Goal: Information Seeking & Learning: Learn about a topic

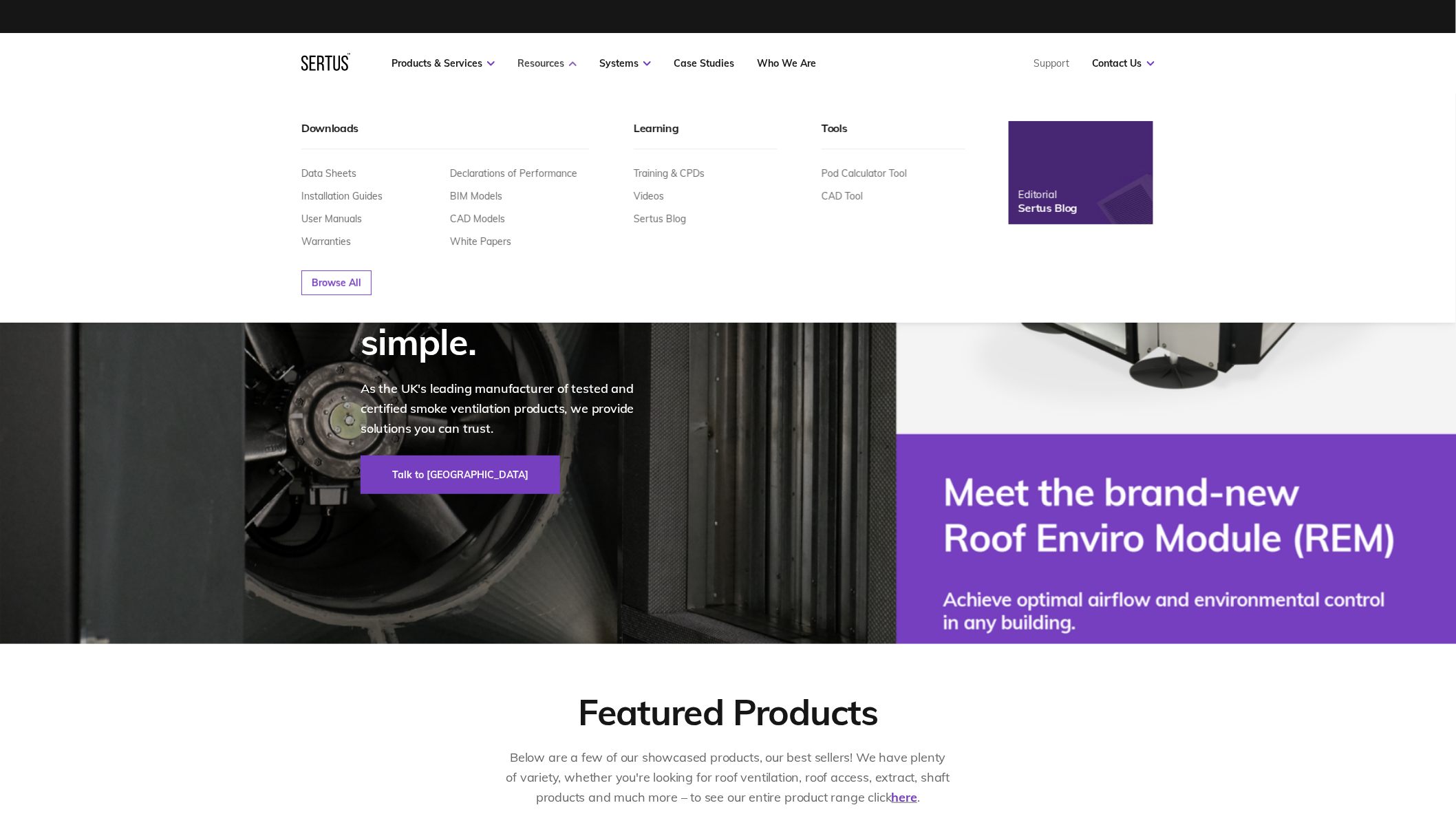
click at [574, 58] on link "Resources" at bounding box center [547, 63] width 59 height 12
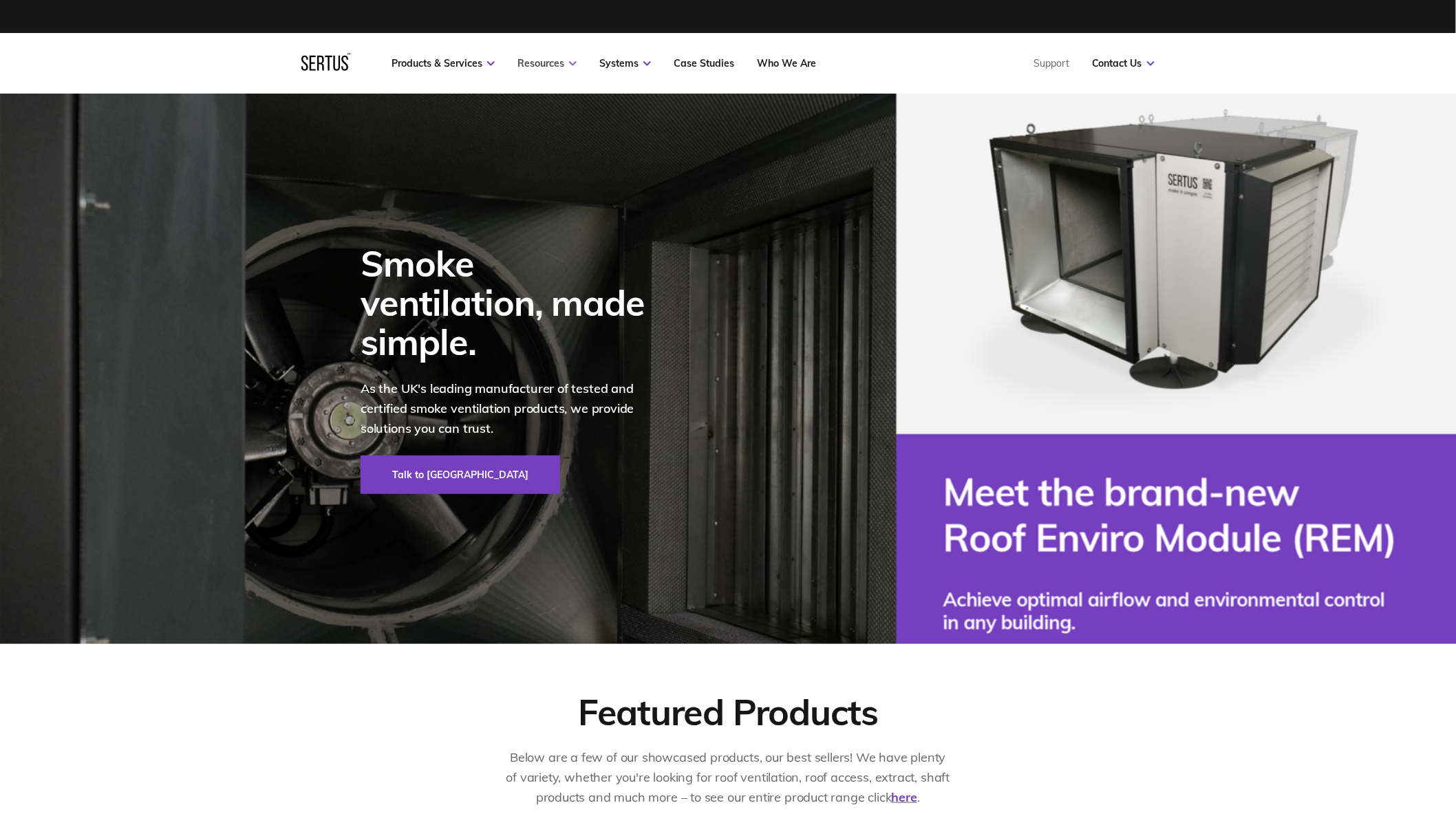
click at [547, 64] on link "Resources" at bounding box center [547, 63] width 59 height 12
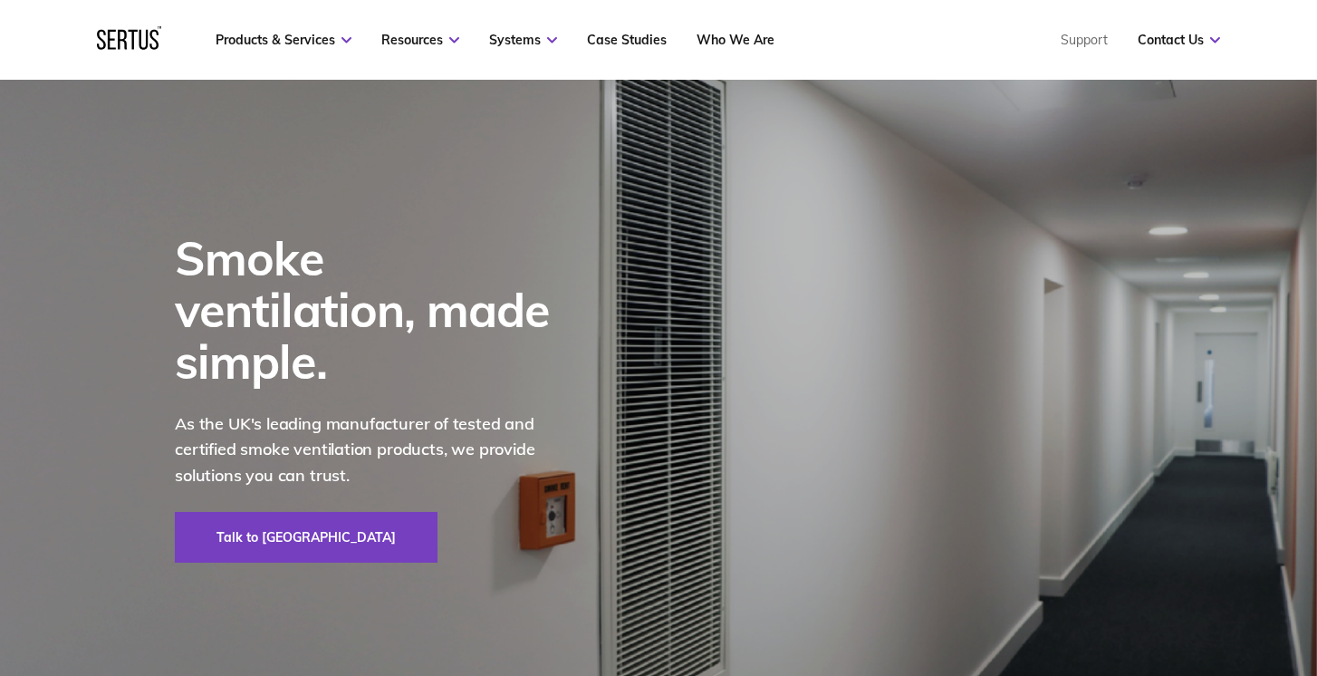
scroll to position [19, 0]
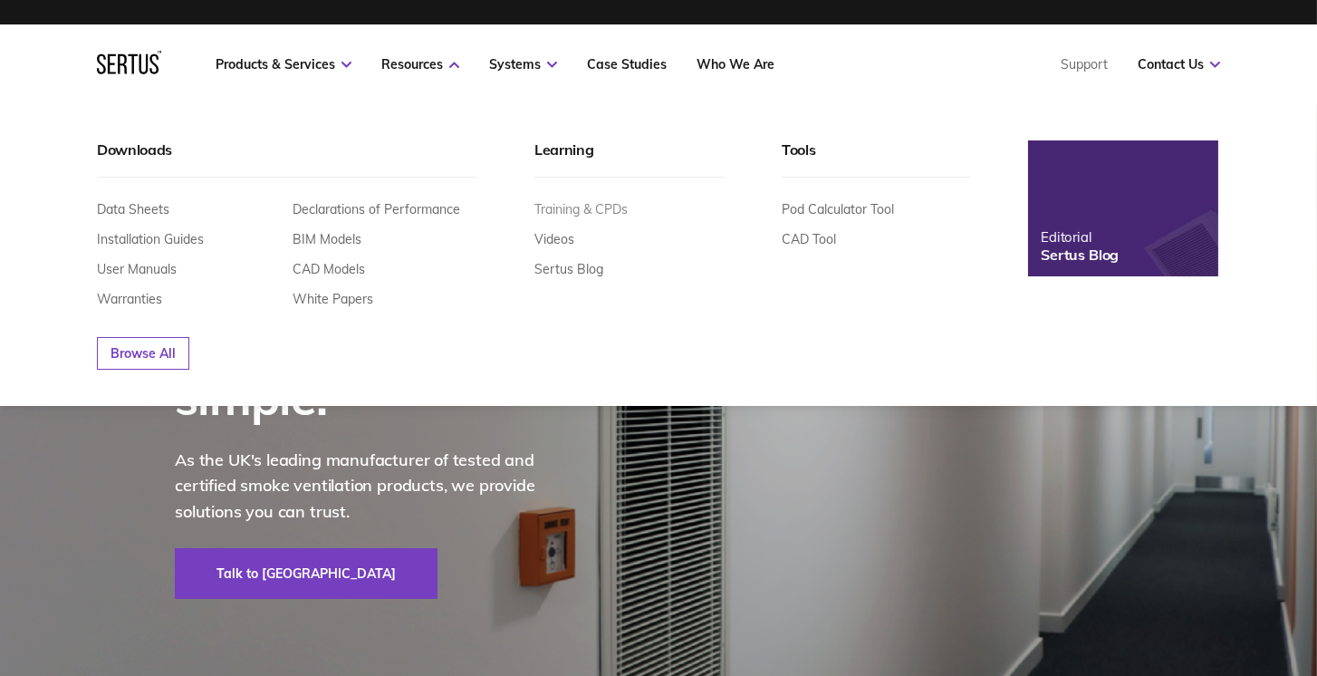
click at [581, 204] on link "Training & CPDs" at bounding box center [580, 209] width 93 height 16
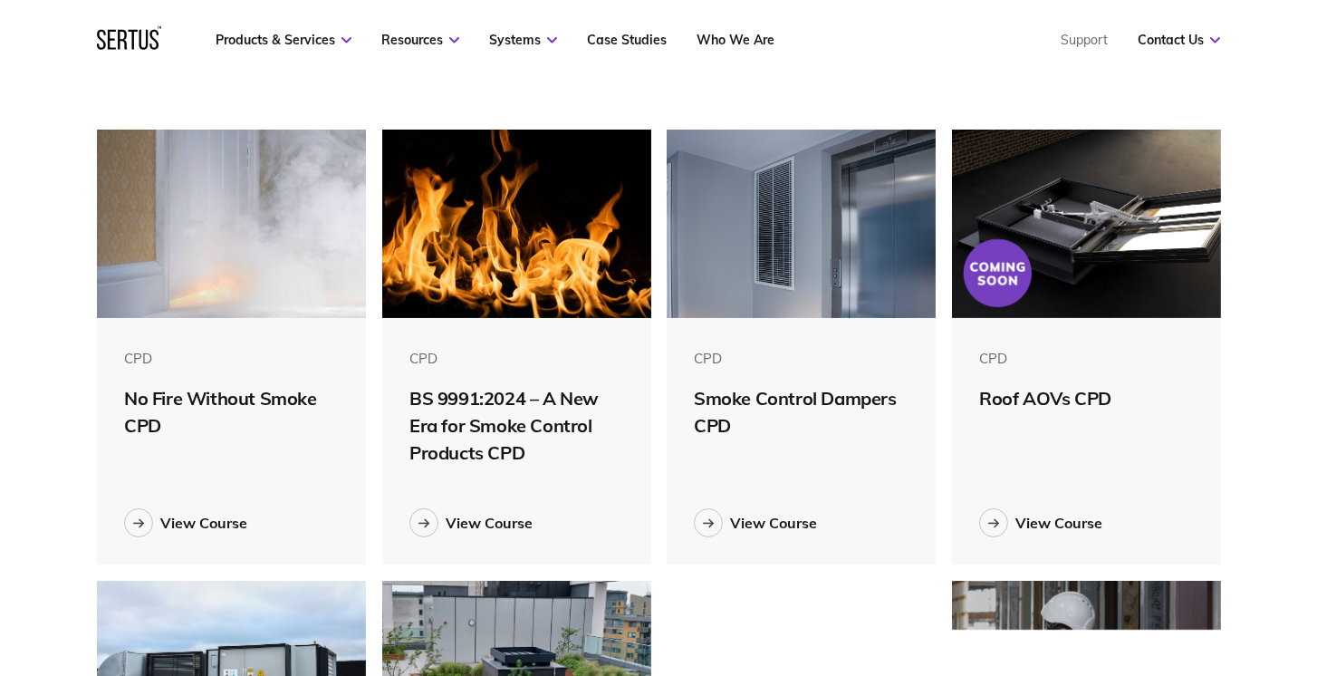
scroll to position [414, 0]
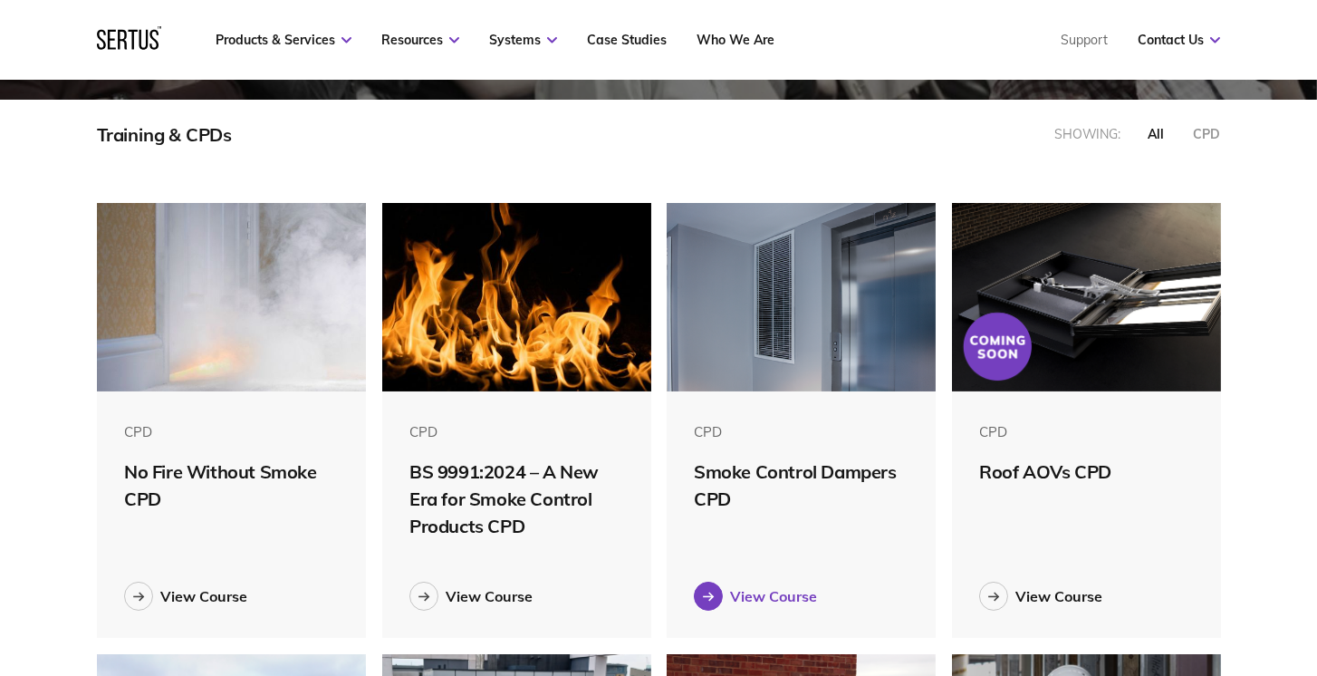
click at [716, 593] on div at bounding box center [708, 596] width 29 height 29
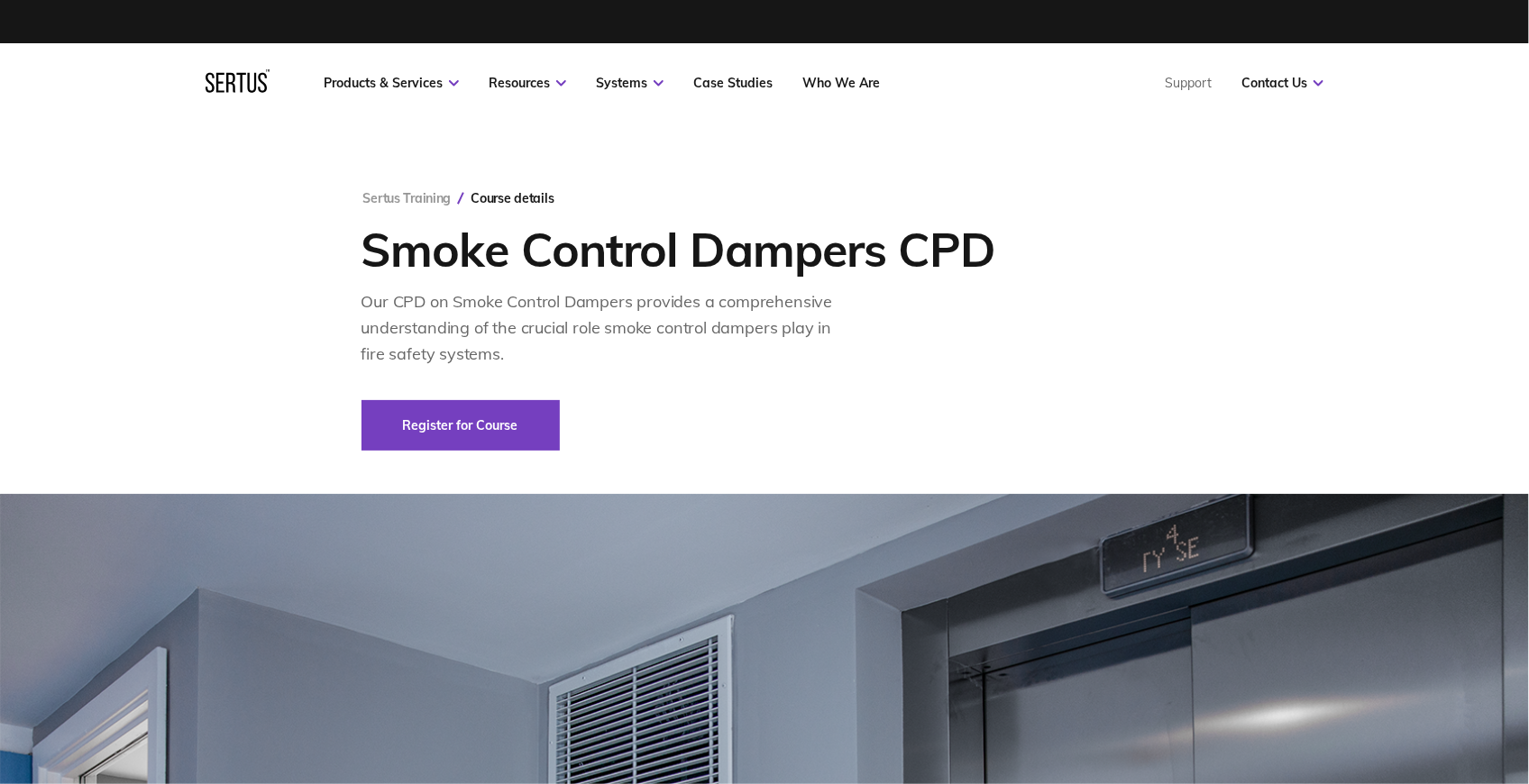
click at [629, 206] on div "Sertus Training Course details Smoke Control Dampers CPD Our CPD on Smoke Contr…" at bounding box center [764, 320] width 807 height 261
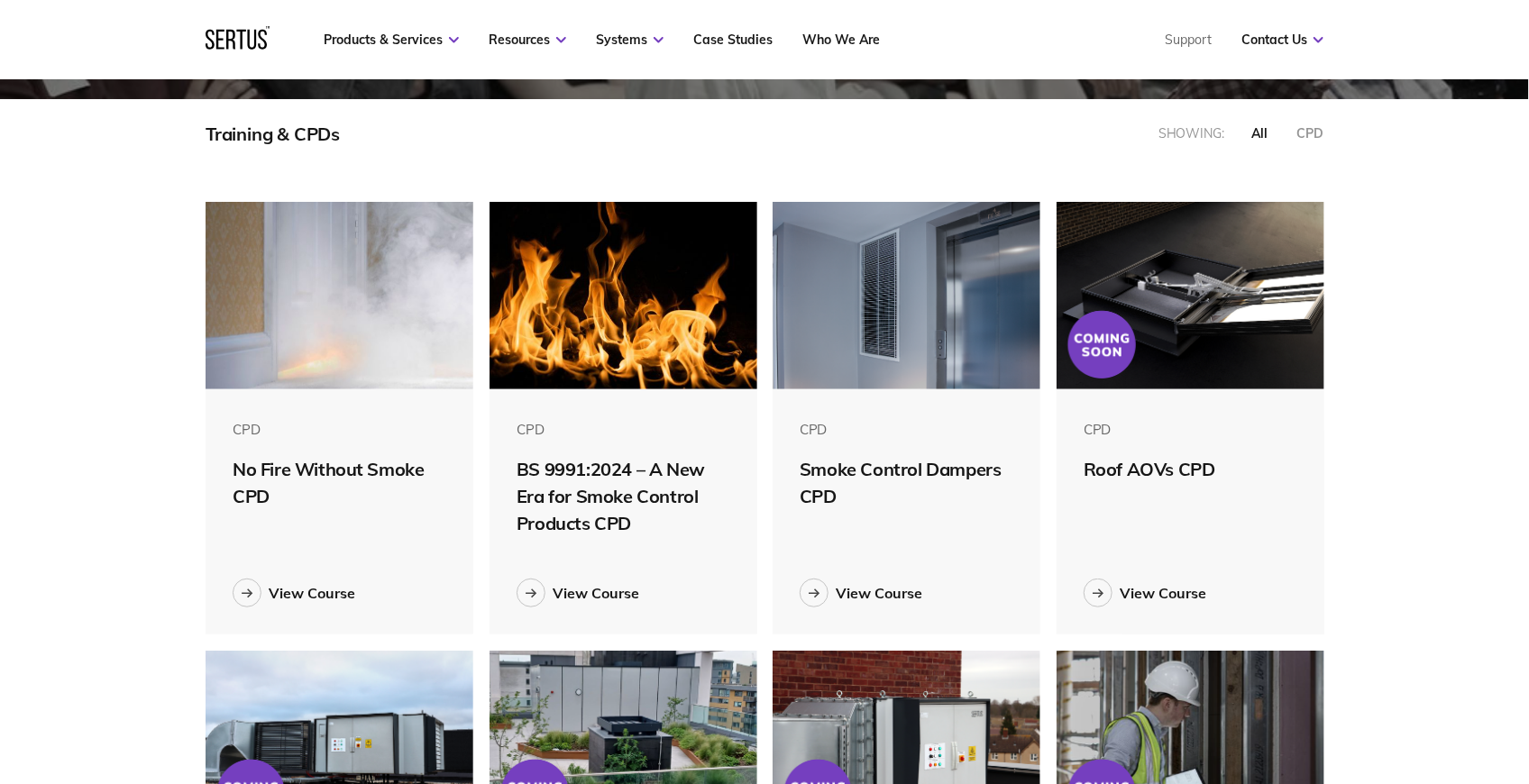
scroll to position [898, 1135]
click at [253, 593] on icon at bounding box center [248, 594] width 12 height 10
click at [594, 595] on div "View Course" at bounding box center [595, 593] width 87 height 18
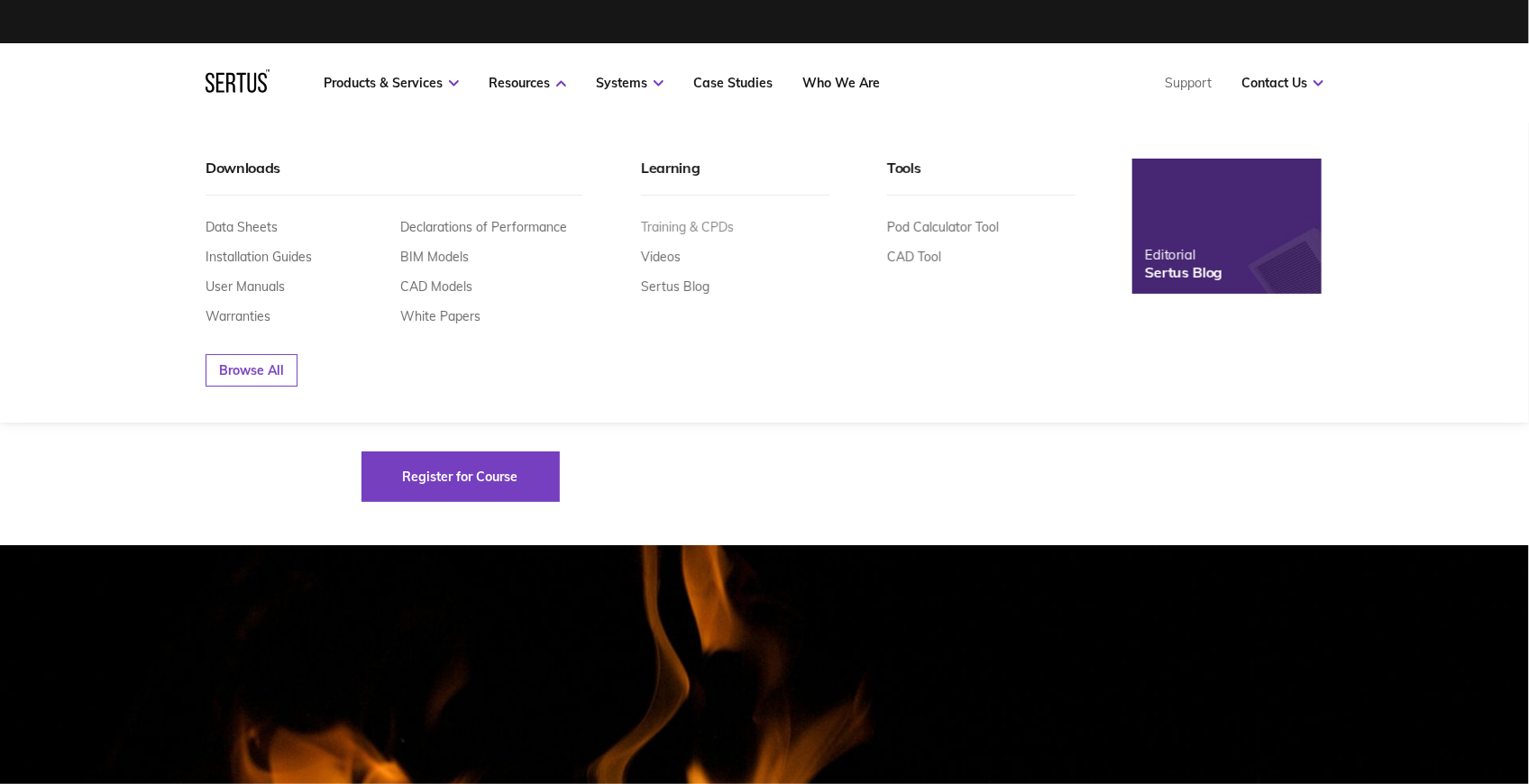
click at [669, 221] on link "Training & CPDs" at bounding box center [687, 227] width 93 height 16
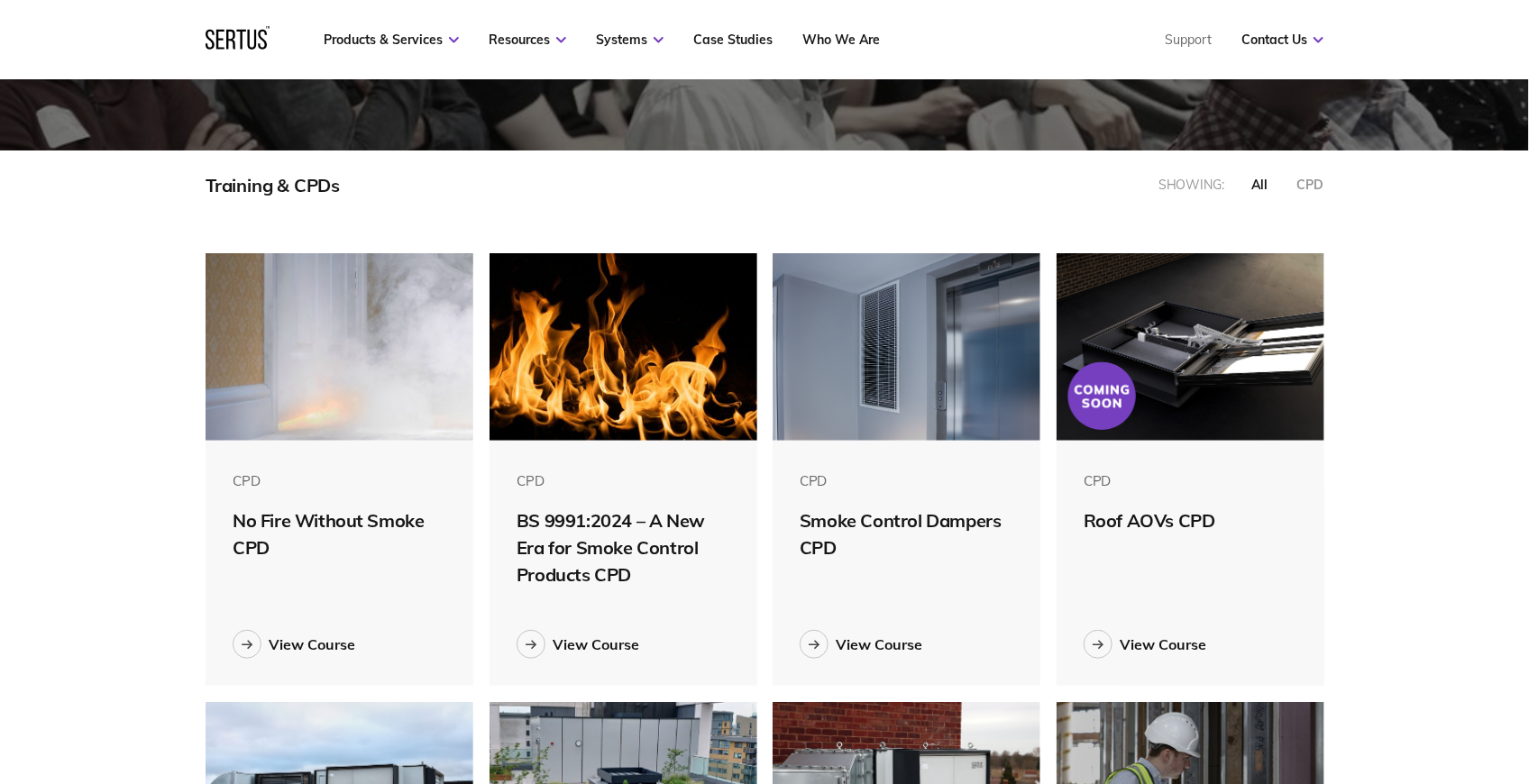
scroll to position [359, 0]
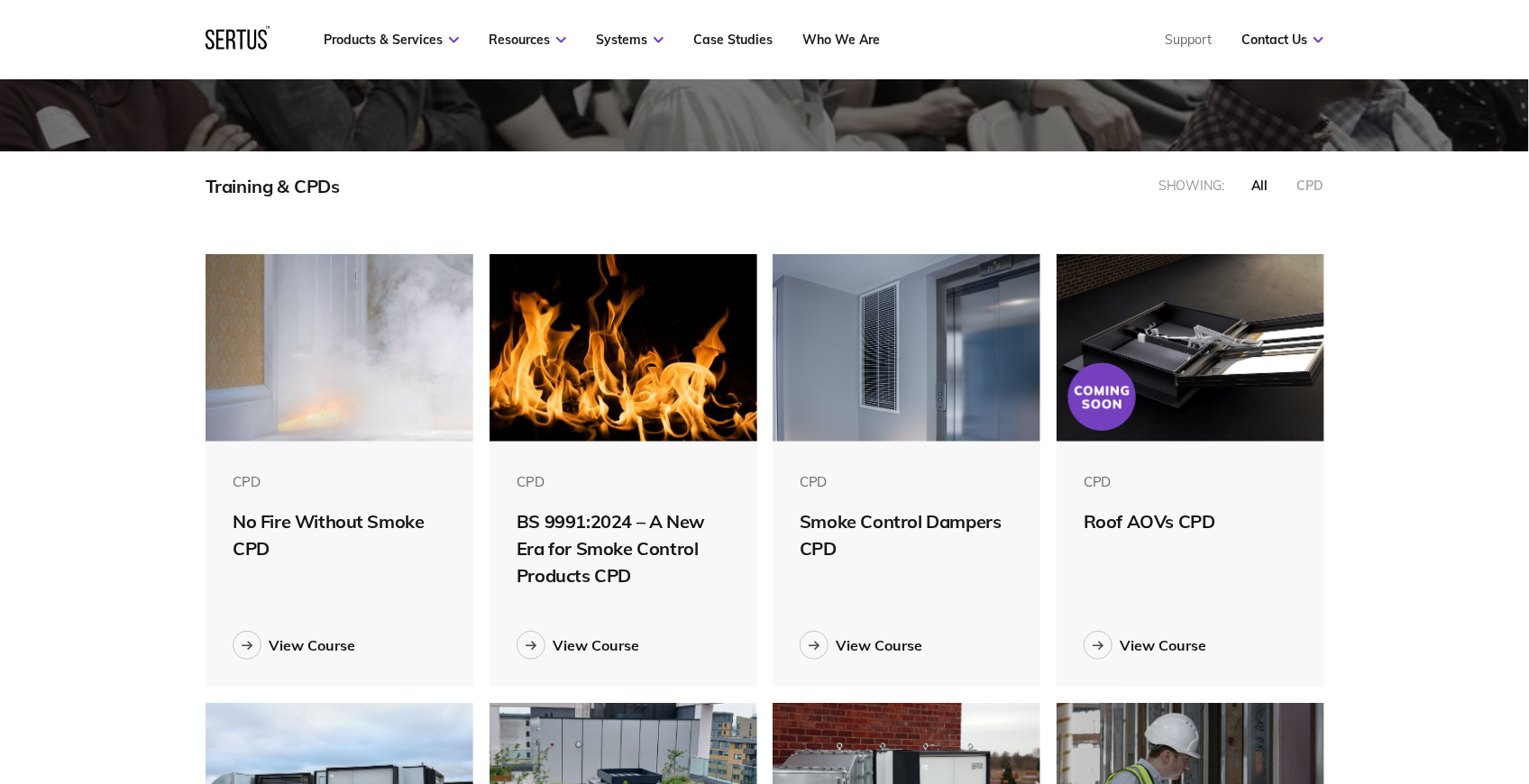
click at [1319, 187] on div "CPD" at bounding box center [1310, 185] width 27 height 16
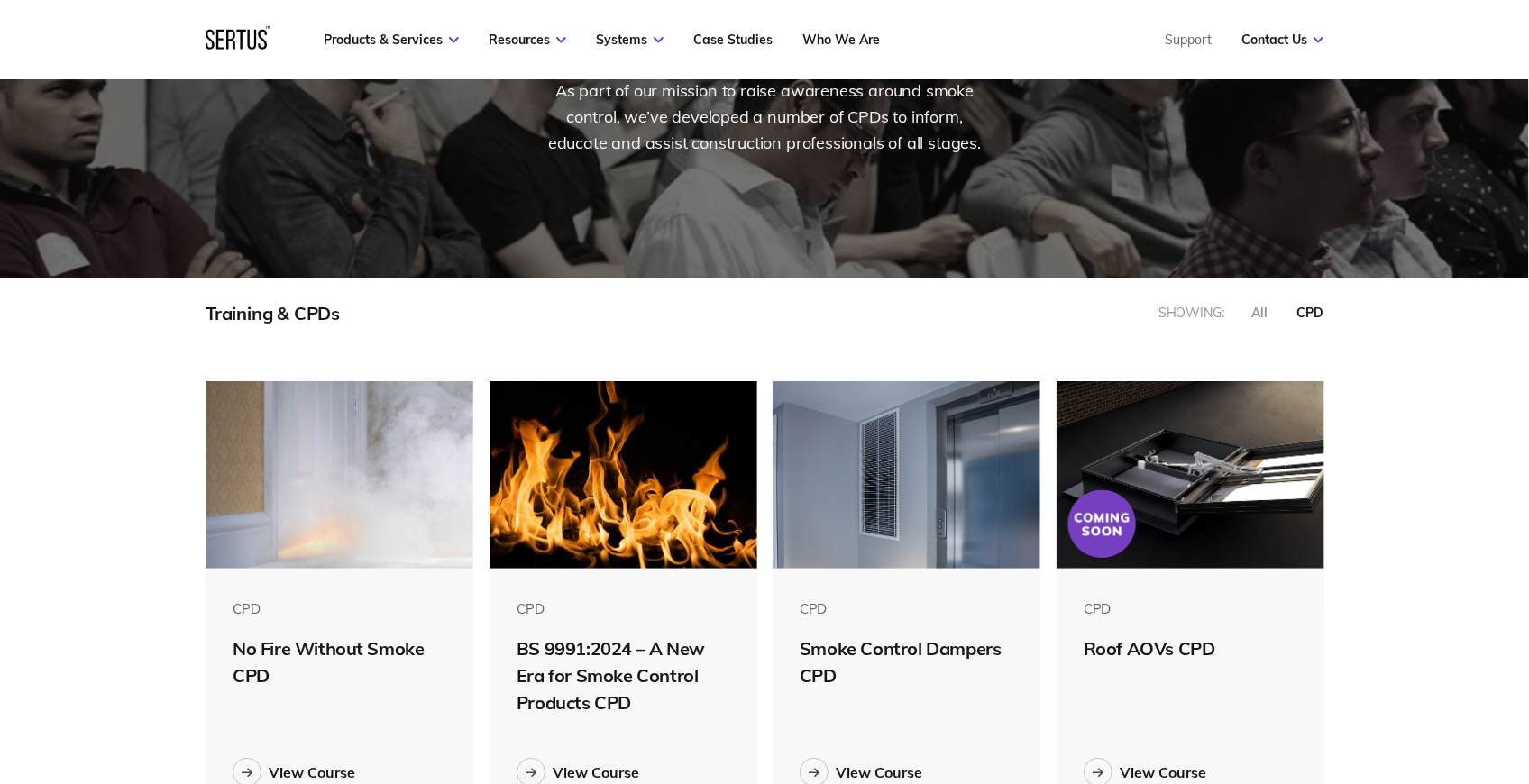
scroll to position [229, 0]
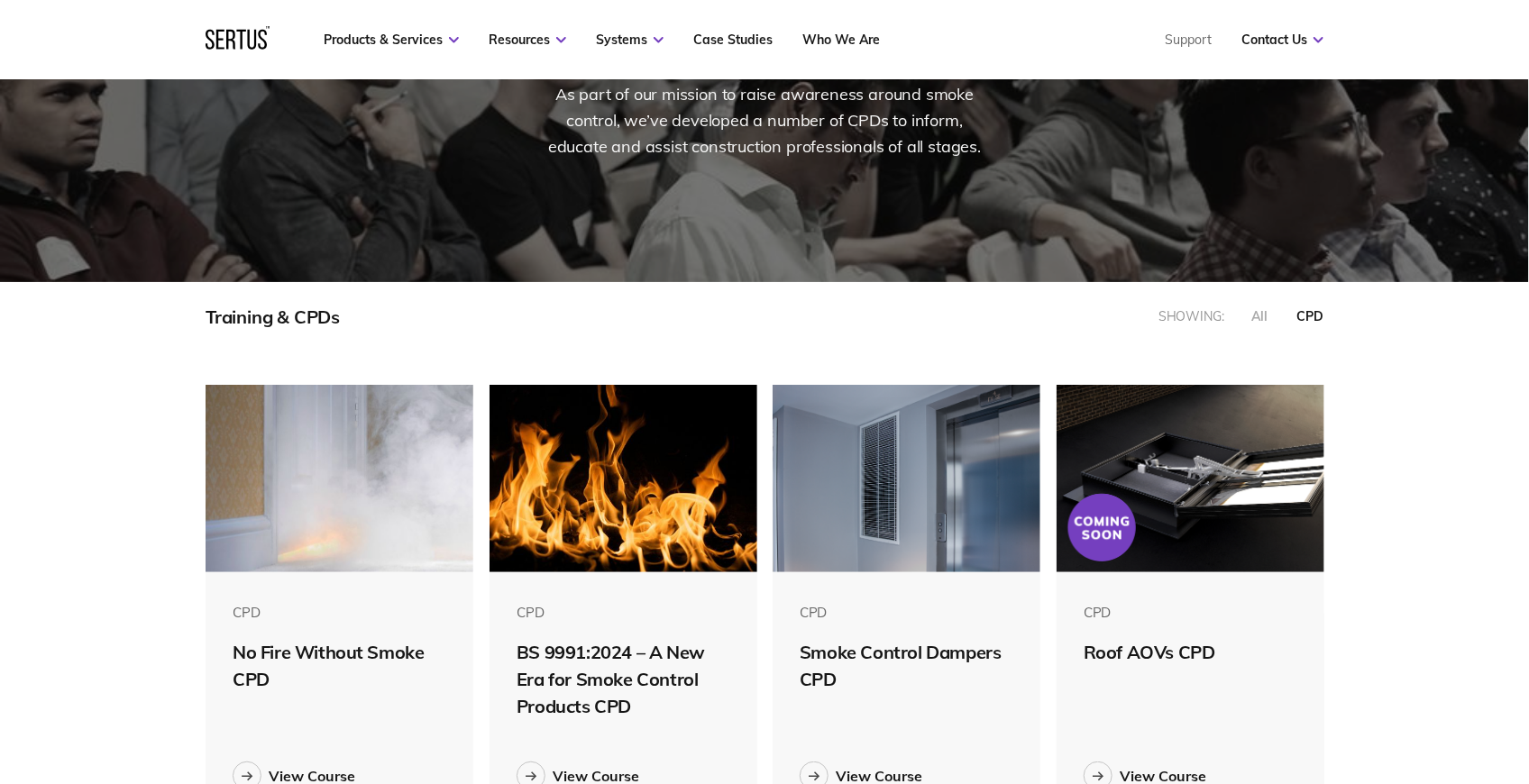
click at [1267, 320] on div "all" at bounding box center [1259, 316] width 16 height 16
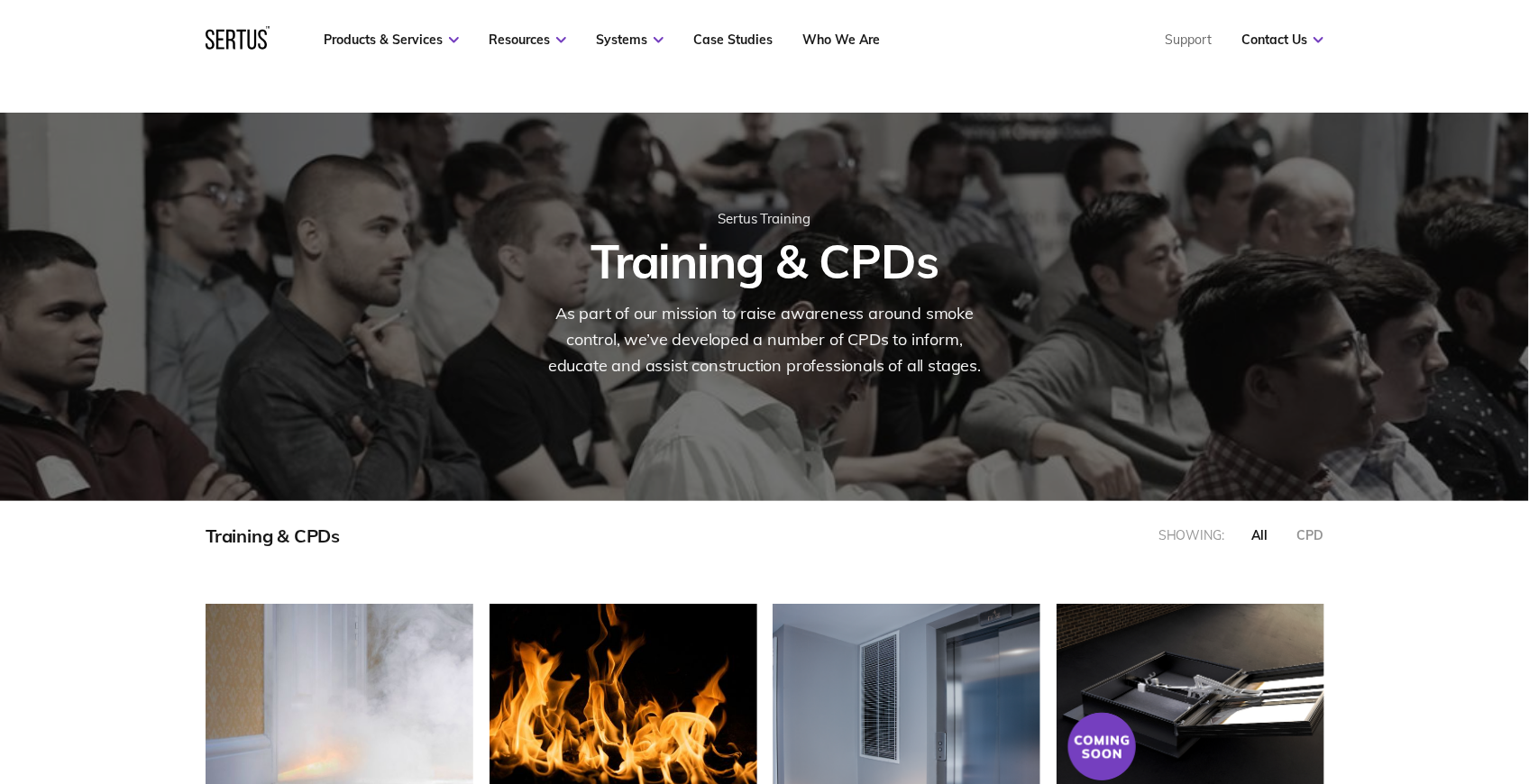
scroll to position [0, 0]
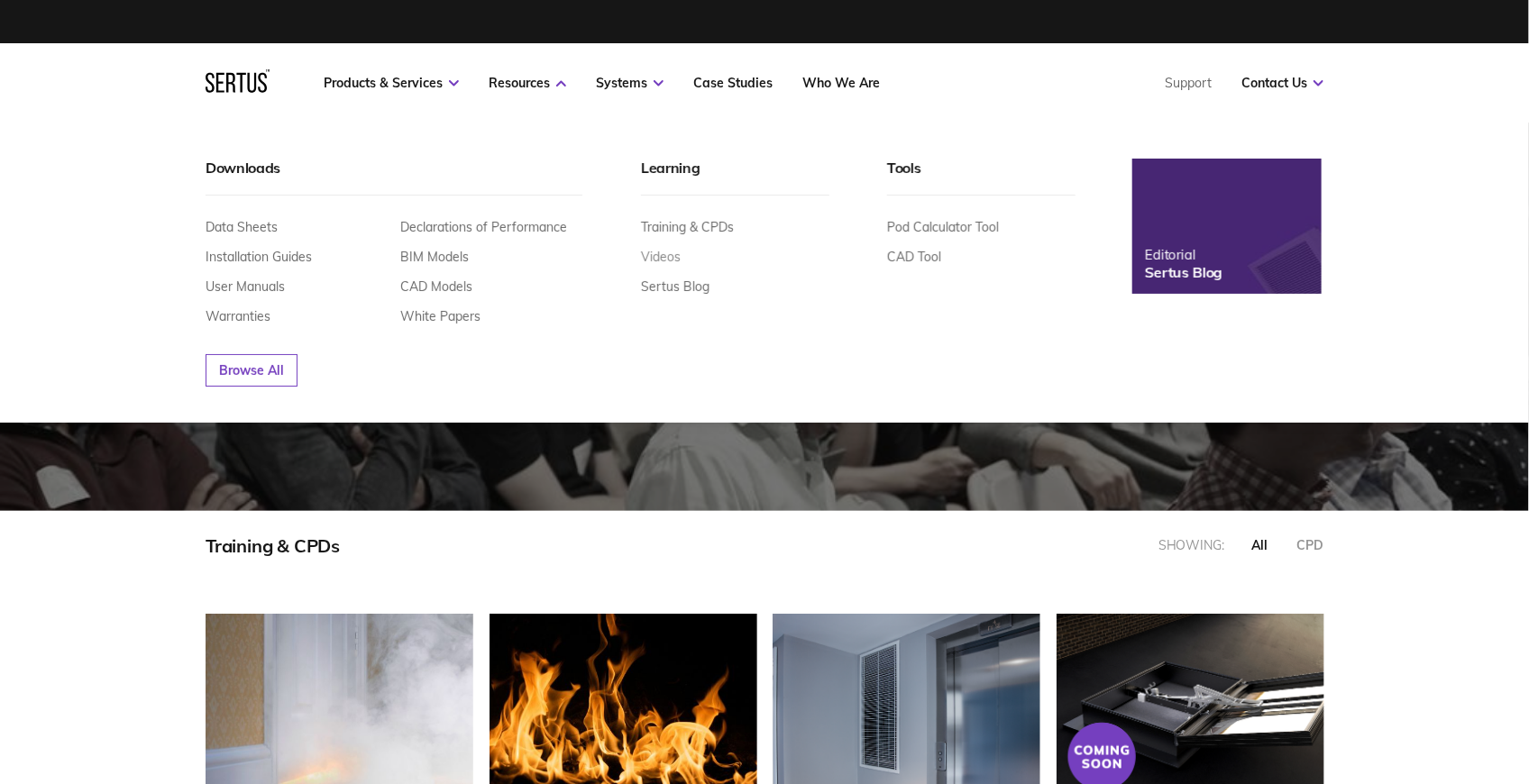
click at [663, 251] on link "Videos" at bounding box center [661, 257] width 40 height 16
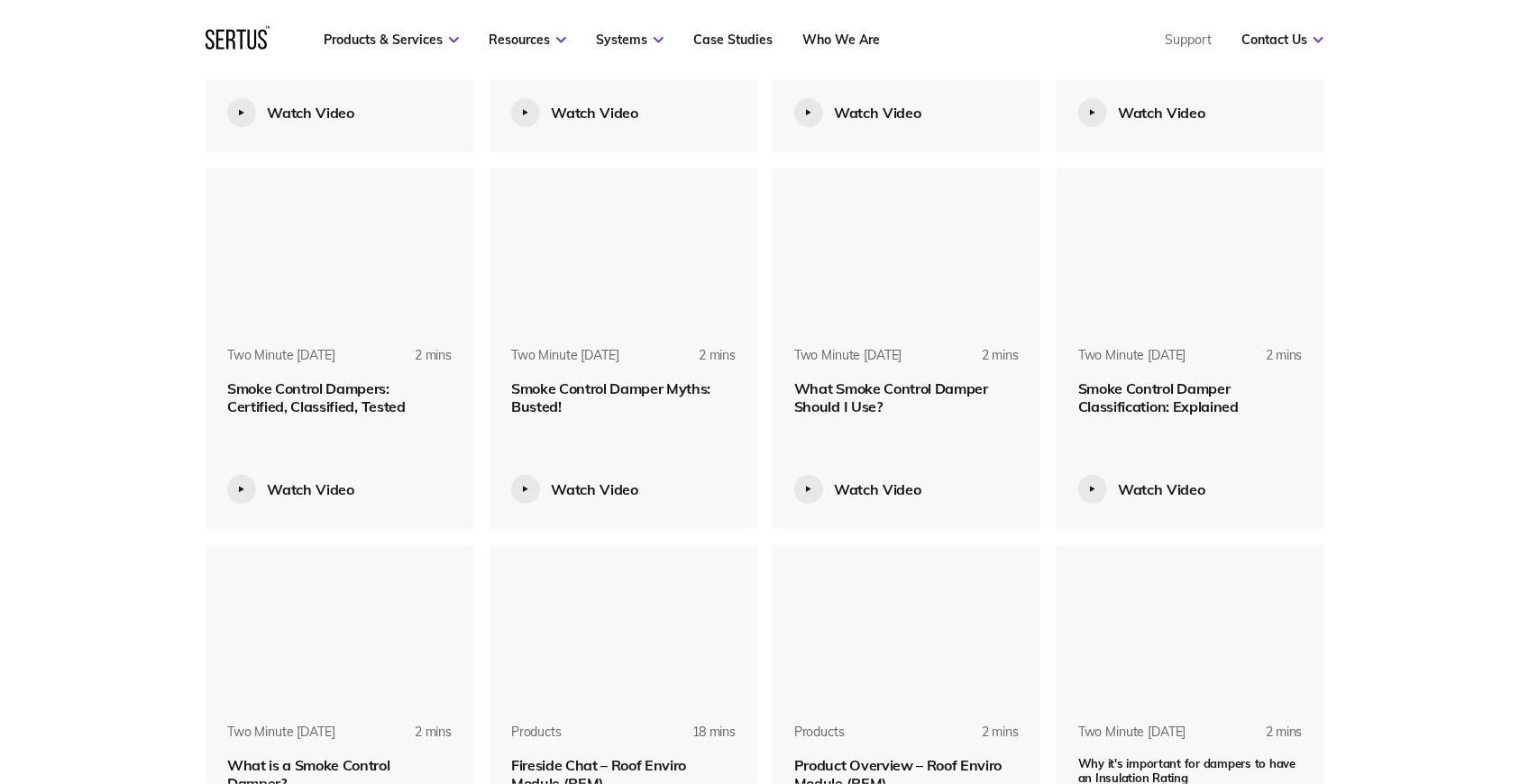
scroll to position [1078, 0]
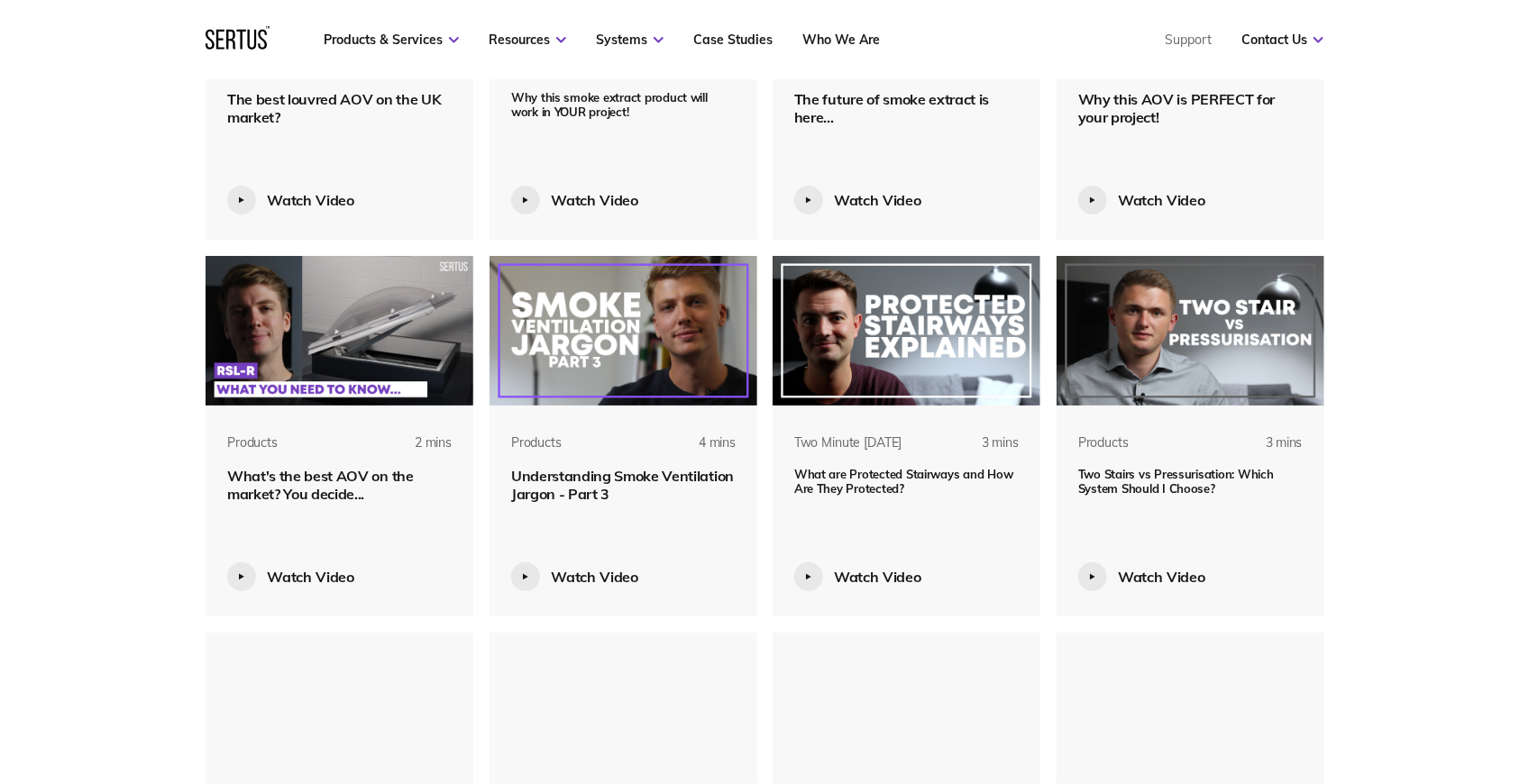
scroll to position [3255, 0]
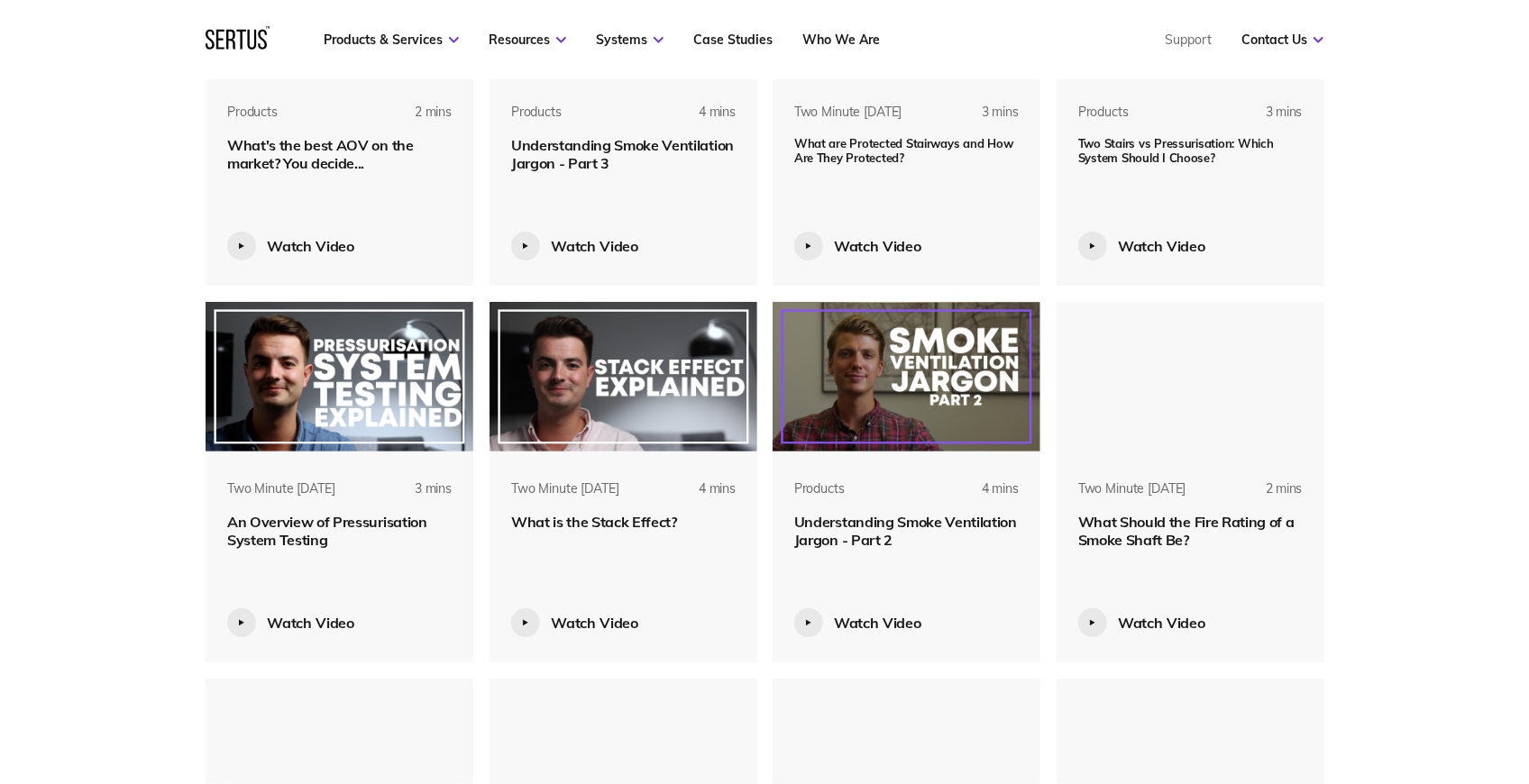
scroll to position [3585, 0]
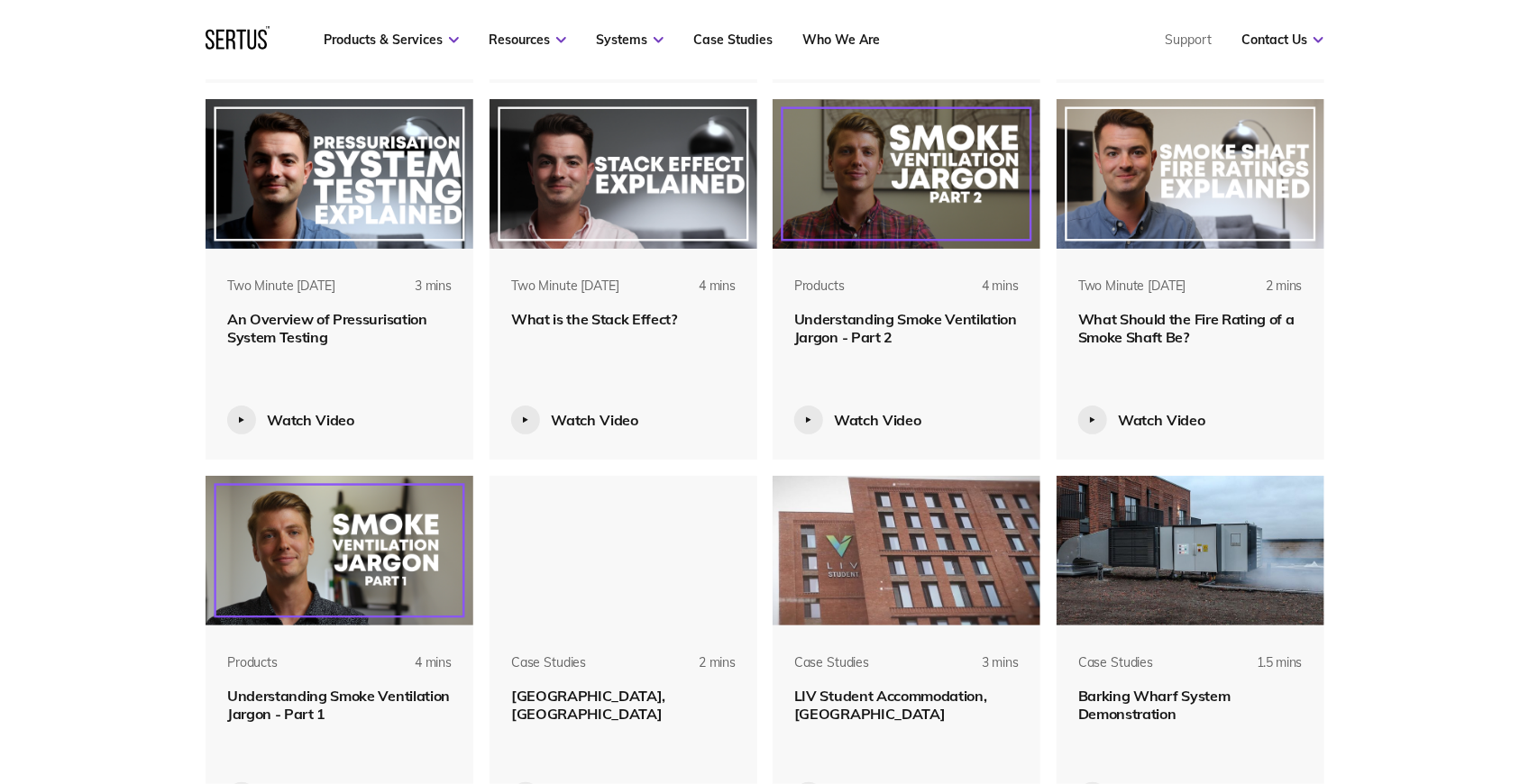
scroll to position [3787, 0]
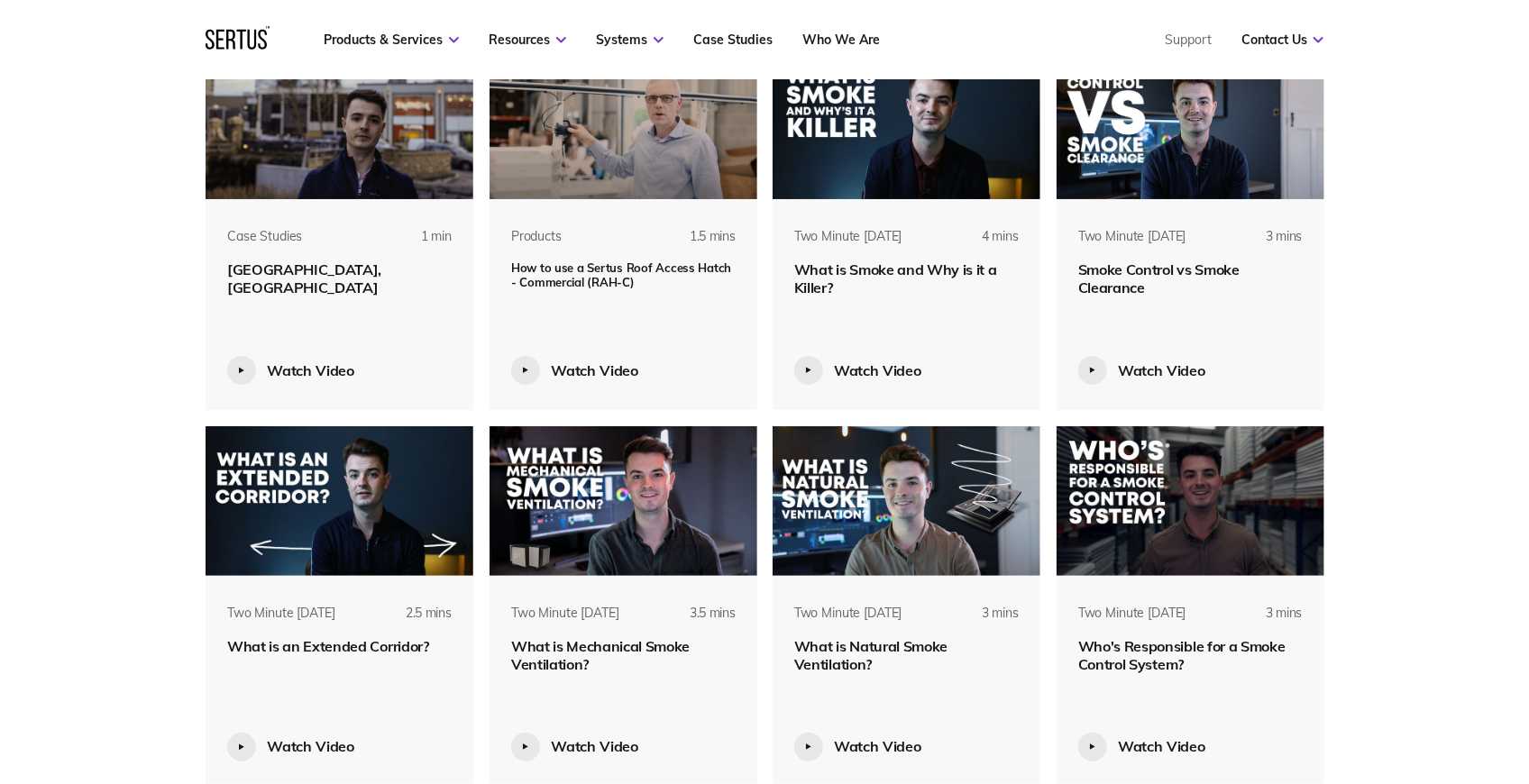
scroll to position [4590, 0]
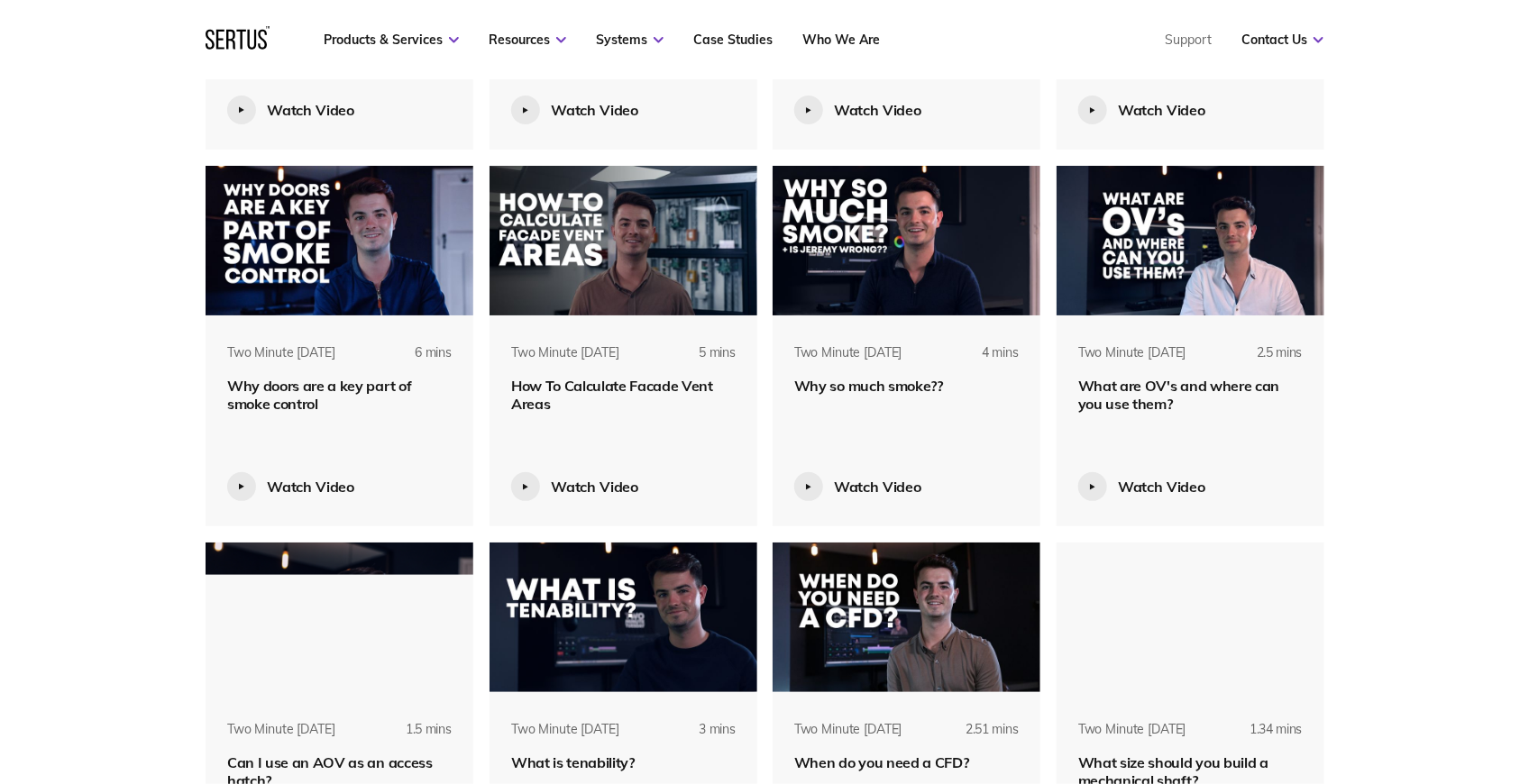
scroll to position [5603, 0]
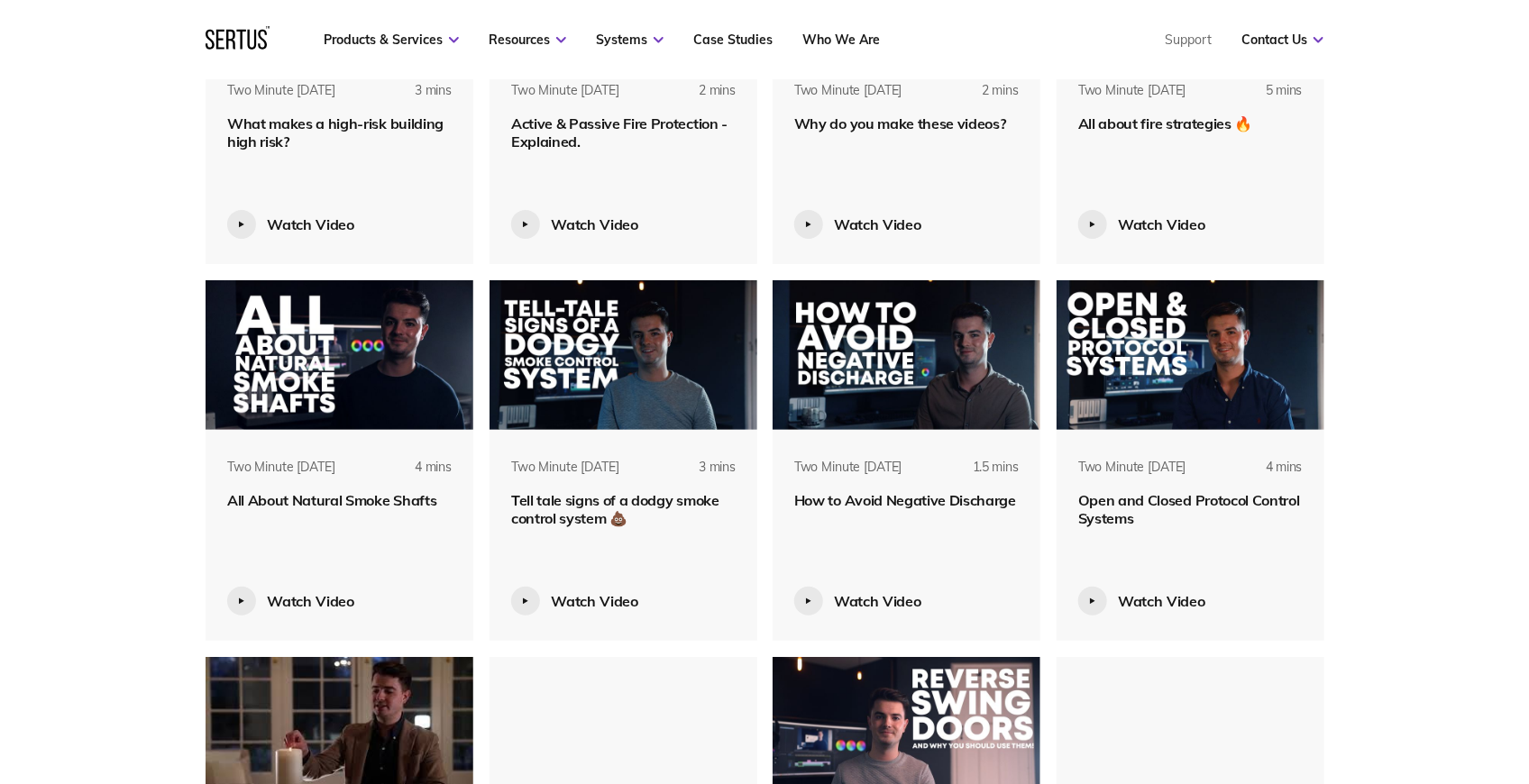
scroll to position [7003, 0]
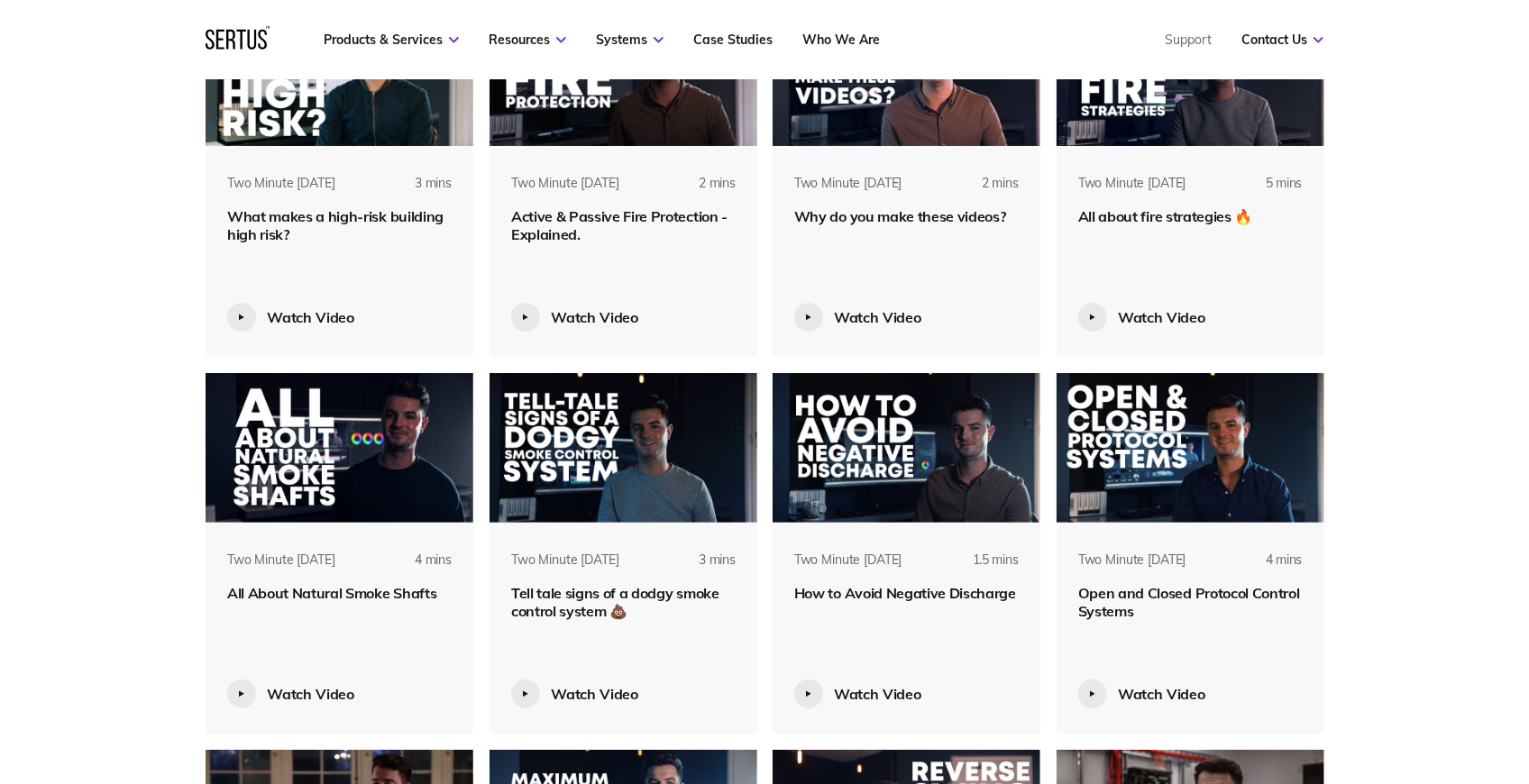
scroll to position [6864, 0]
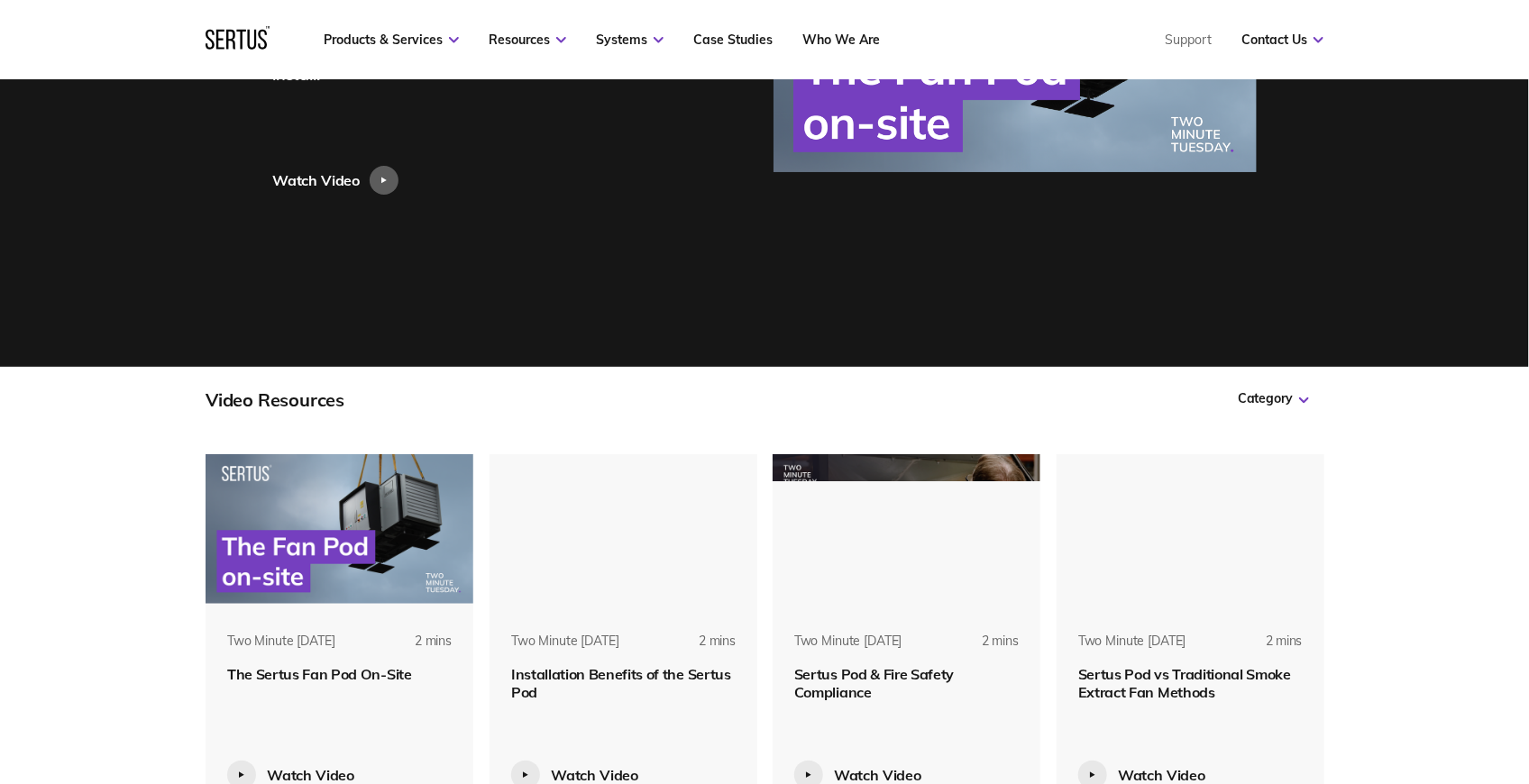
scroll to position [413, 0]
